Goal: Task Accomplishment & Management: Use online tool/utility

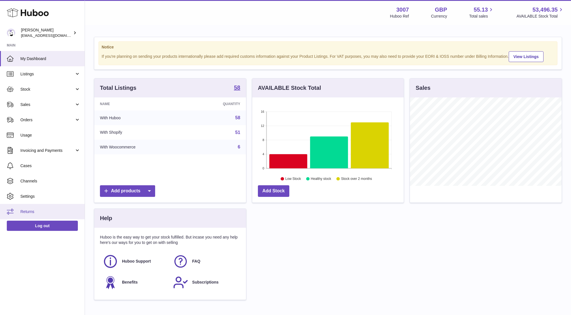
scroll to position [88, 151]
click at [24, 160] on link "Cases" at bounding box center [42, 165] width 85 height 15
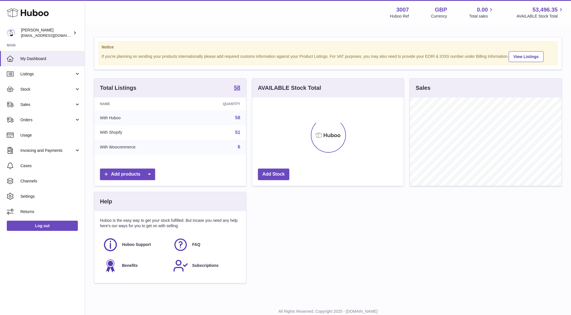
scroll to position [88, 151]
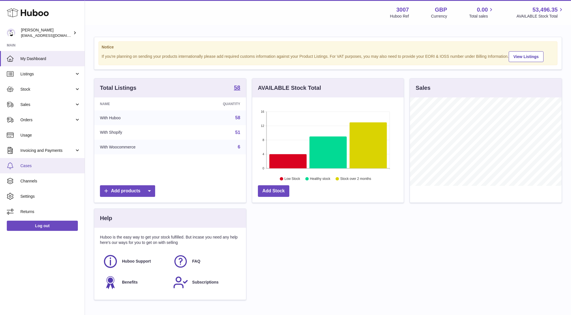
click at [24, 164] on span "Cases" at bounding box center [50, 165] width 60 height 5
click at [30, 100] on link "Sales" at bounding box center [42, 104] width 85 height 15
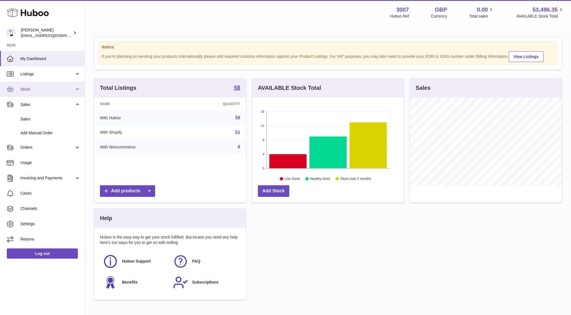
click at [33, 89] on span "Stock" at bounding box center [47, 89] width 54 height 5
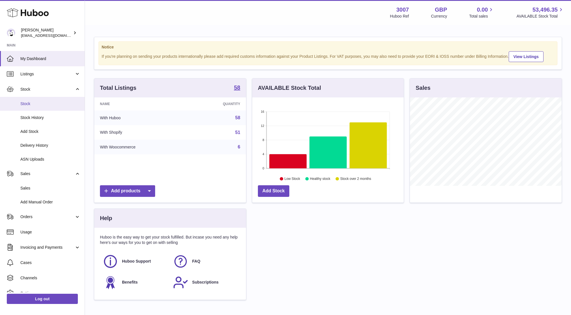
click at [35, 101] on span "Stock" at bounding box center [50, 103] width 60 height 5
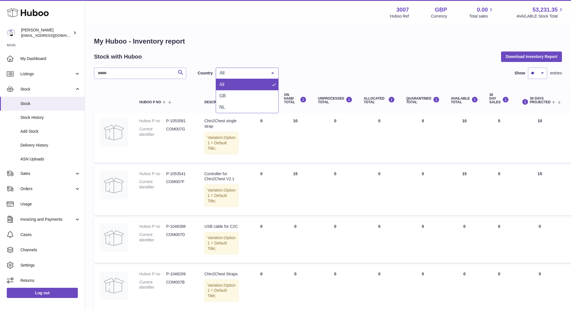
click at [238, 76] on span "All" at bounding box center [242, 73] width 49 height 6
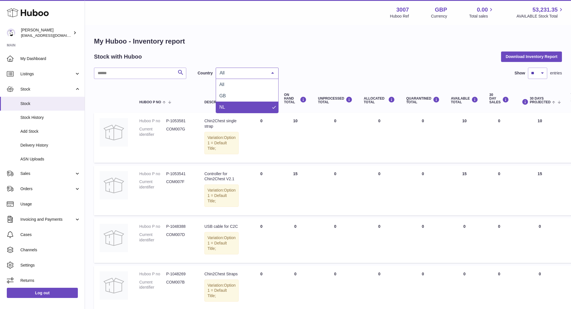
click at [236, 107] on span "NL" at bounding box center [247, 107] width 62 height 11
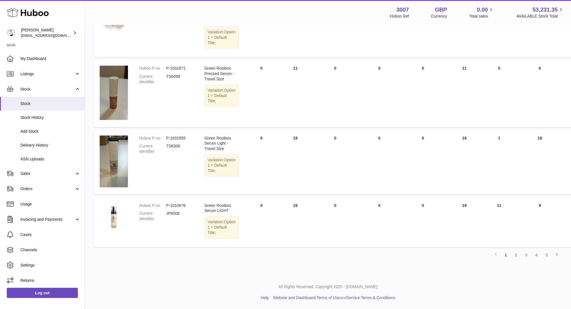
scroll to position [469, 0]
click at [517, 260] on link "2" at bounding box center [516, 255] width 10 height 10
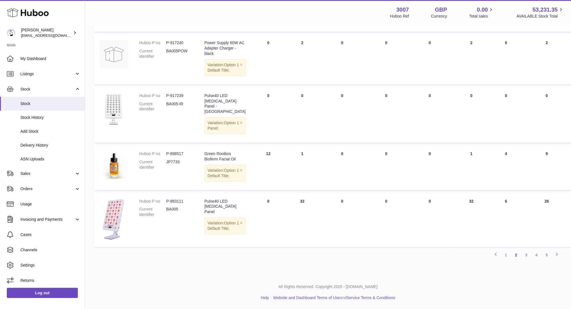
scroll to position [496, 0]
drag, startPoint x: 531, startPoint y: 253, endPoint x: 527, endPoint y: 253, distance: 4.0
click at [527, 253] on div "Previous 1 2 3 4 5 Next" at bounding box center [328, 255] width 468 height 10
click at [527, 253] on link "3" at bounding box center [526, 255] width 10 height 10
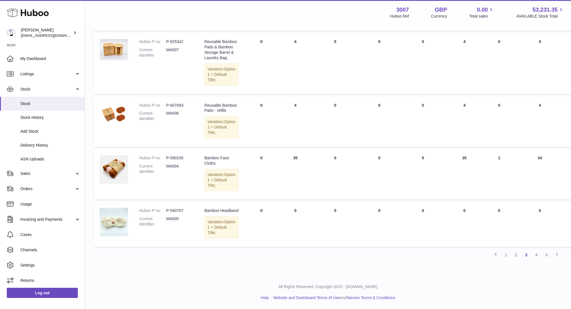
scroll to position [492, 0]
click at [538, 260] on link "4" at bounding box center [536, 255] width 10 height 10
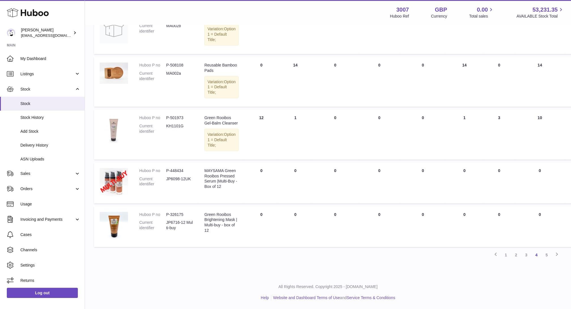
scroll to position [447, 0]
click at [527, 260] on link "3" at bounding box center [526, 255] width 10 height 10
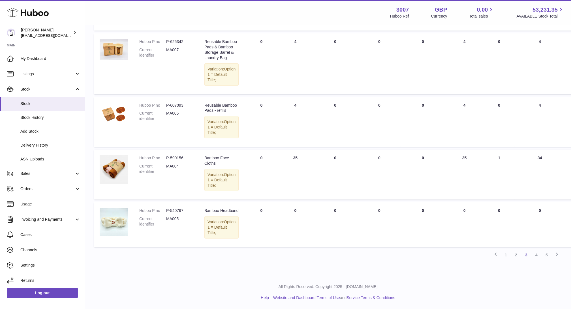
scroll to position [501, 0]
click at [538, 253] on link "4" at bounding box center [536, 255] width 10 height 10
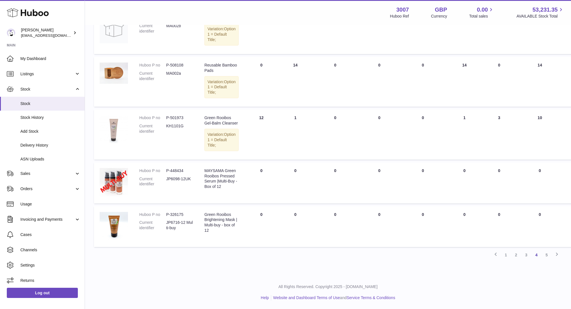
scroll to position [462, 0]
click at [547, 260] on link "5" at bounding box center [546, 255] width 10 height 10
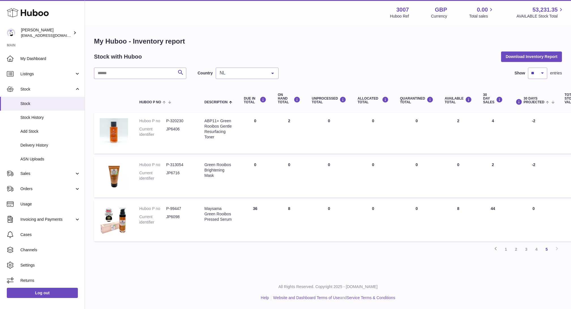
scroll to position [6, 0]
drag, startPoint x: 460, startPoint y: 168, endPoint x: 424, endPoint y: 154, distance: 38.2
click at [424, 156] on tr "Huboo P no P-313054 Current identifier JP6716 Description Green Rooibos Brighte…" at bounding box center [354, 176] width 521 height 41
click at [193, 186] on td "Huboo P no P-313054 Current identifier JP6716" at bounding box center [166, 176] width 65 height 41
click at [505, 246] on link "1" at bounding box center [505, 249] width 10 height 10
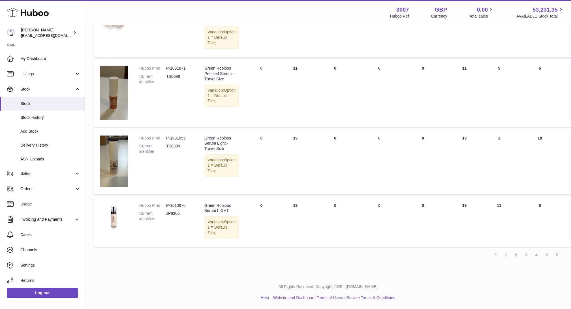
scroll to position [490, 0]
click at [514, 259] on link "2" at bounding box center [516, 255] width 10 height 10
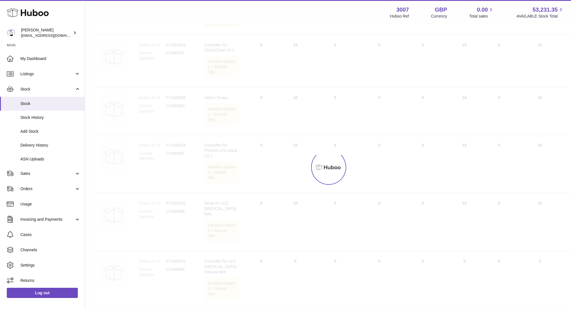
scroll to position [25, 0]
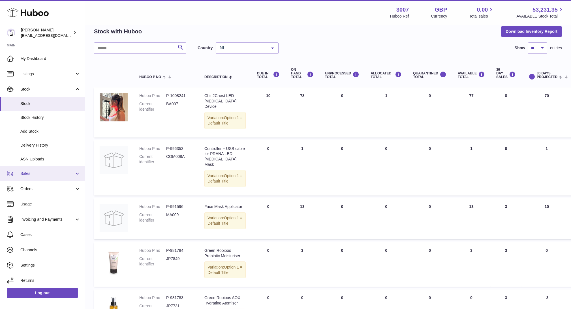
click at [25, 173] on span "Sales" at bounding box center [47, 173] width 54 height 5
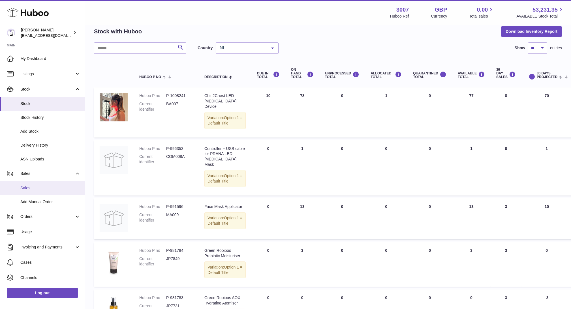
click at [29, 188] on span "Sales" at bounding box center [50, 187] width 60 height 5
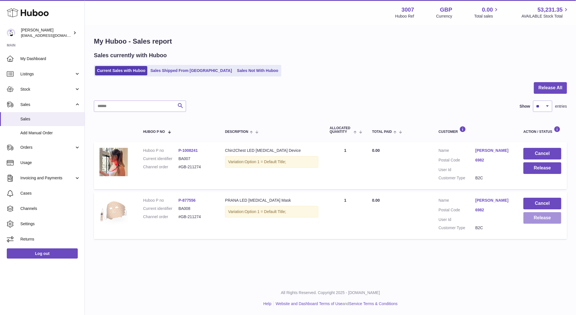
click at [550, 220] on button "Release" at bounding box center [543, 218] width 38 height 12
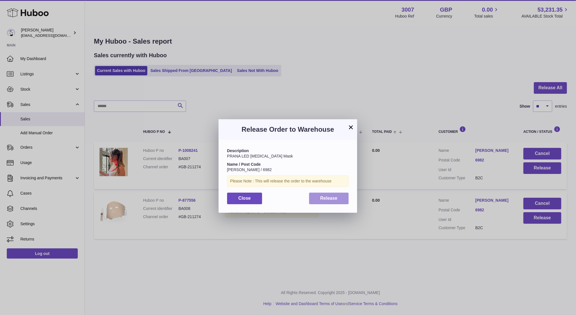
click at [320, 200] on span "Release" at bounding box center [328, 197] width 17 height 5
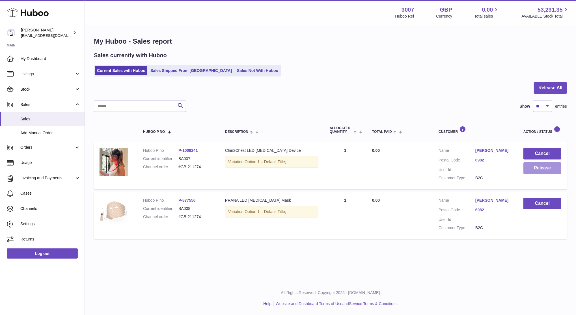
click at [538, 171] on button "Release" at bounding box center [543, 168] width 38 height 12
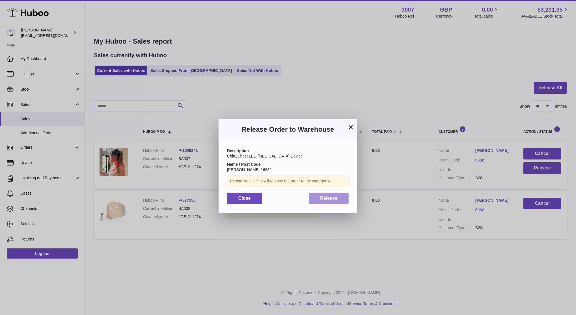
click at [337, 201] on button "Release" at bounding box center [329, 198] width 40 height 12
